Goal: Information Seeking & Learning: Learn about a topic

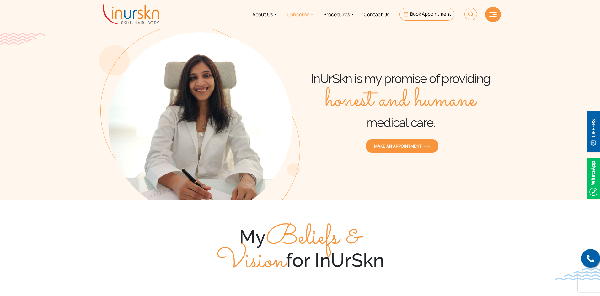
click at [306, 14] on link "Concerns" at bounding box center [300, 15] width 36 height 24
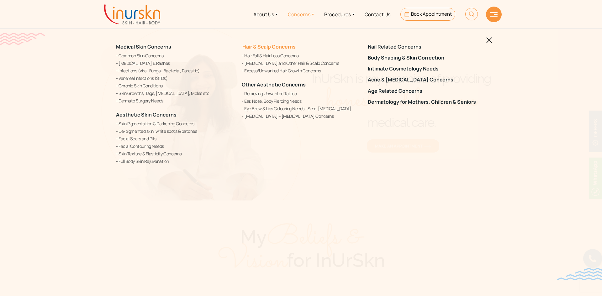
click at [271, 49] on link "Hair & Scalp Concerns" at bounding box center [269, 46] width 54 height 7
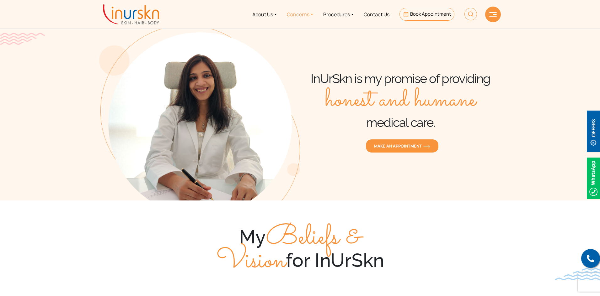
click at [295, 14] on link "Concerns" at bounding box center [300, 15] width 36 height 24
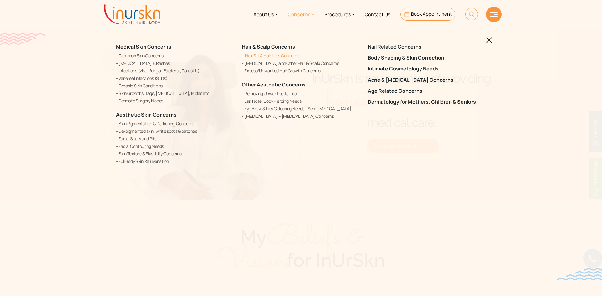
click at [264, 56] on link "Hair Fall & Hair Loss Concerns" at bounding box center [301, 55] width 118 height 7
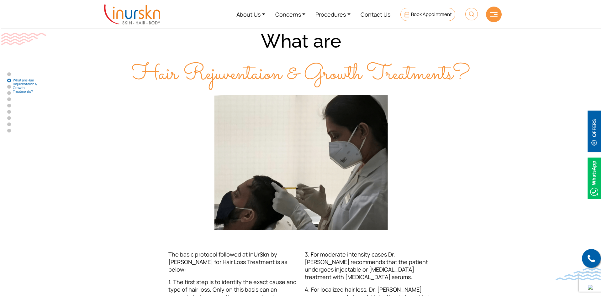
scroll to position [125, 0]
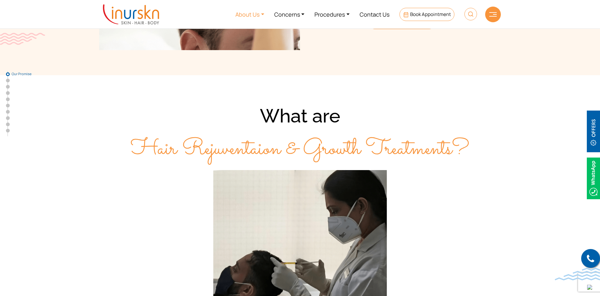
click at [236, 15] on link "About Us" at bounding box center [249, 15] width 39 height 24
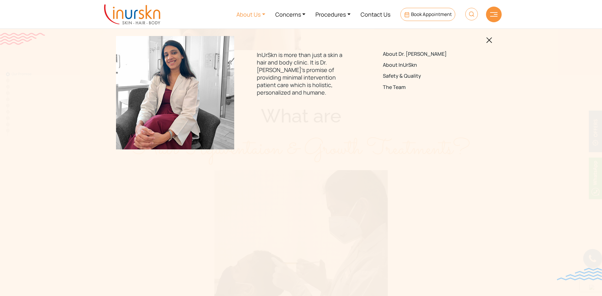
click at [134, 24] on img at bounding box center [132, 14] width 56 height 20
